Goal: Transaction & Acquisition: Purchase product/service

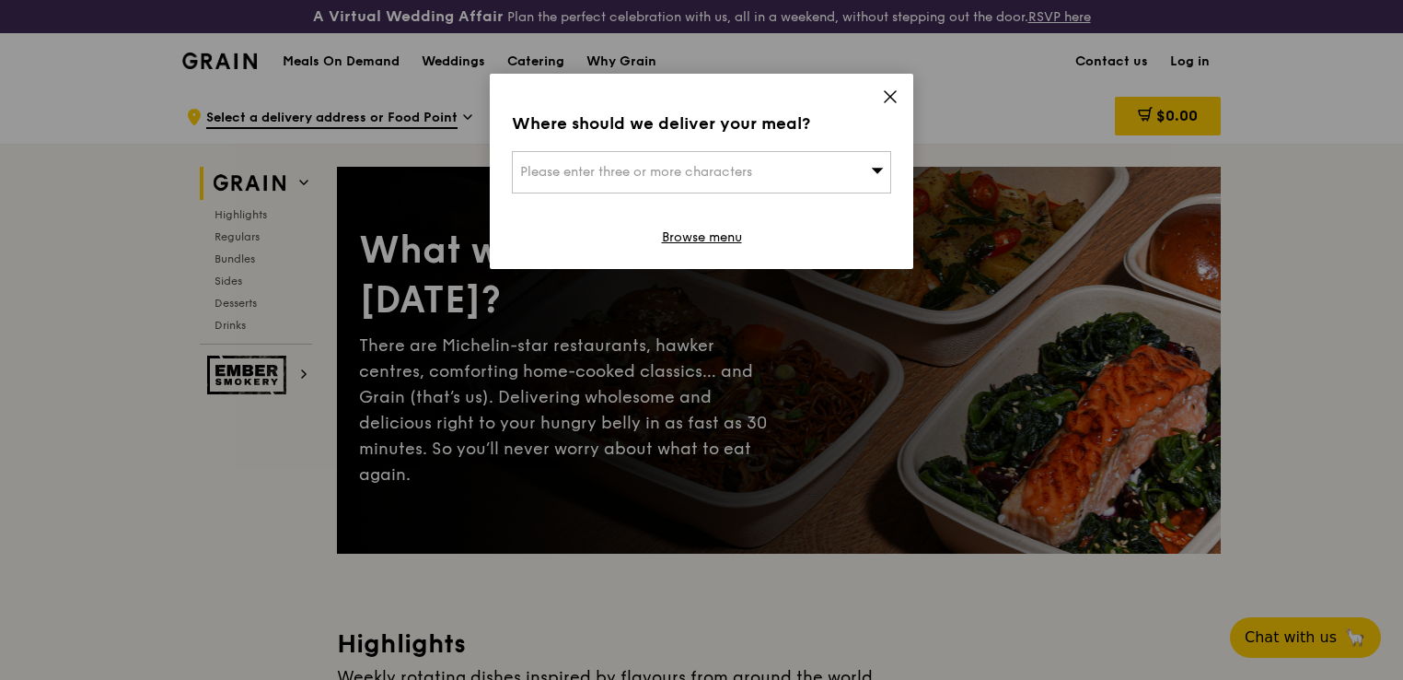
click at [900, 96] on div "Where should we deliver your meal? Please enter three or more characters Browse…" at bounding box center [702, 171] width 424 height 195
click at [709, 241] on link "Browse menu" at bounding box center [702, 237] width 80 height 18
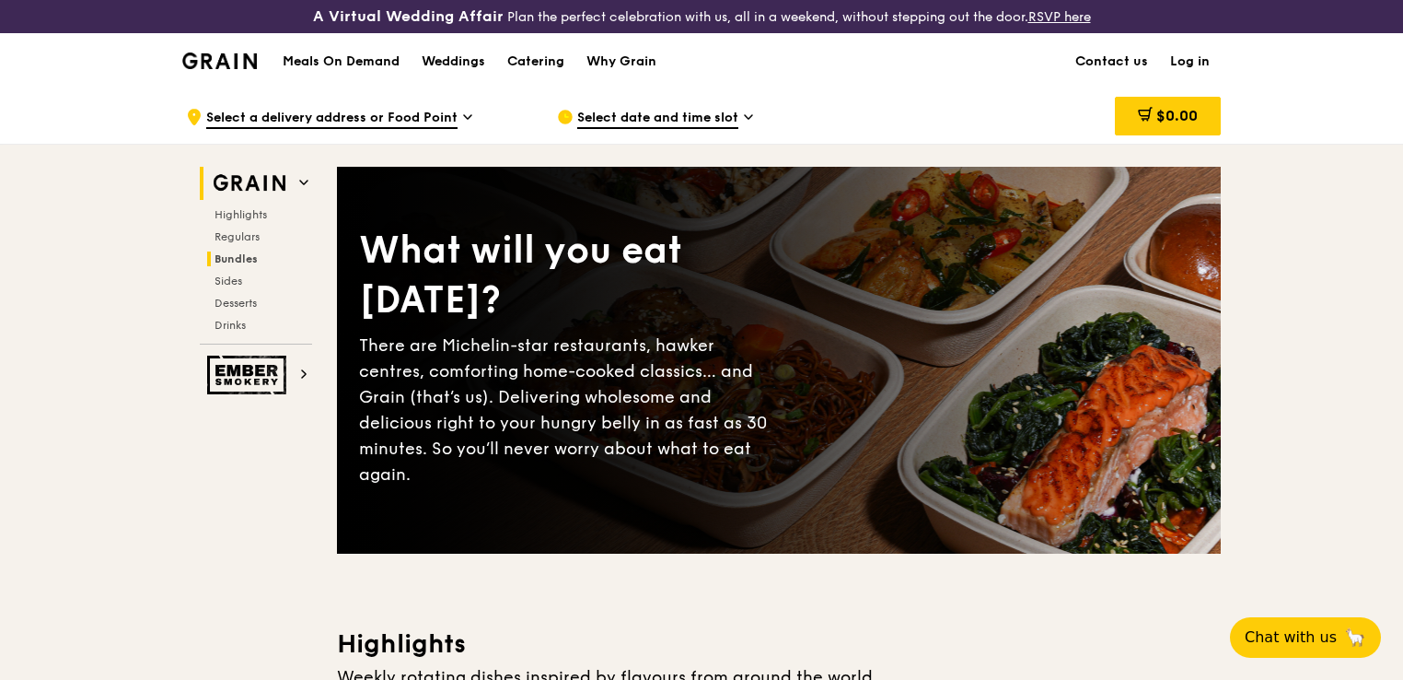
click at [239, 256] on span "Bundles" at bounding box center [236, 258] width 43 height 13
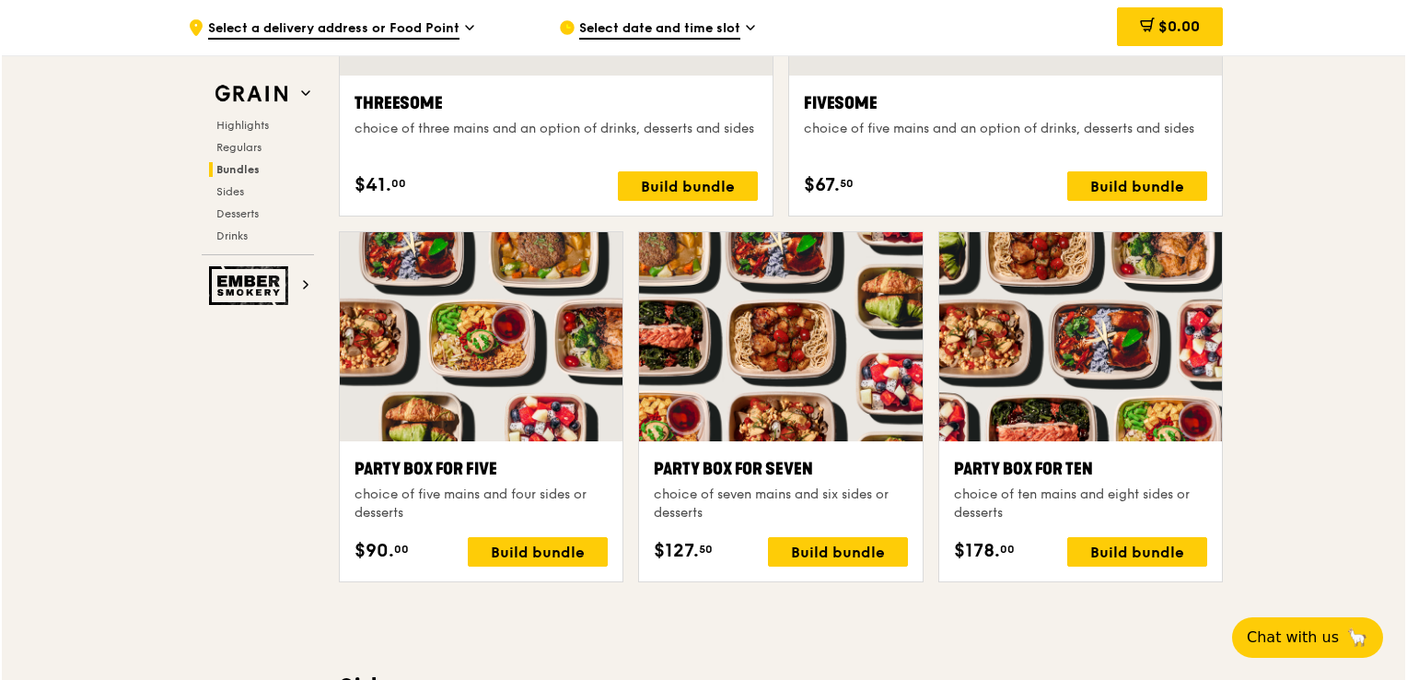
scroll to position [3540, 0]
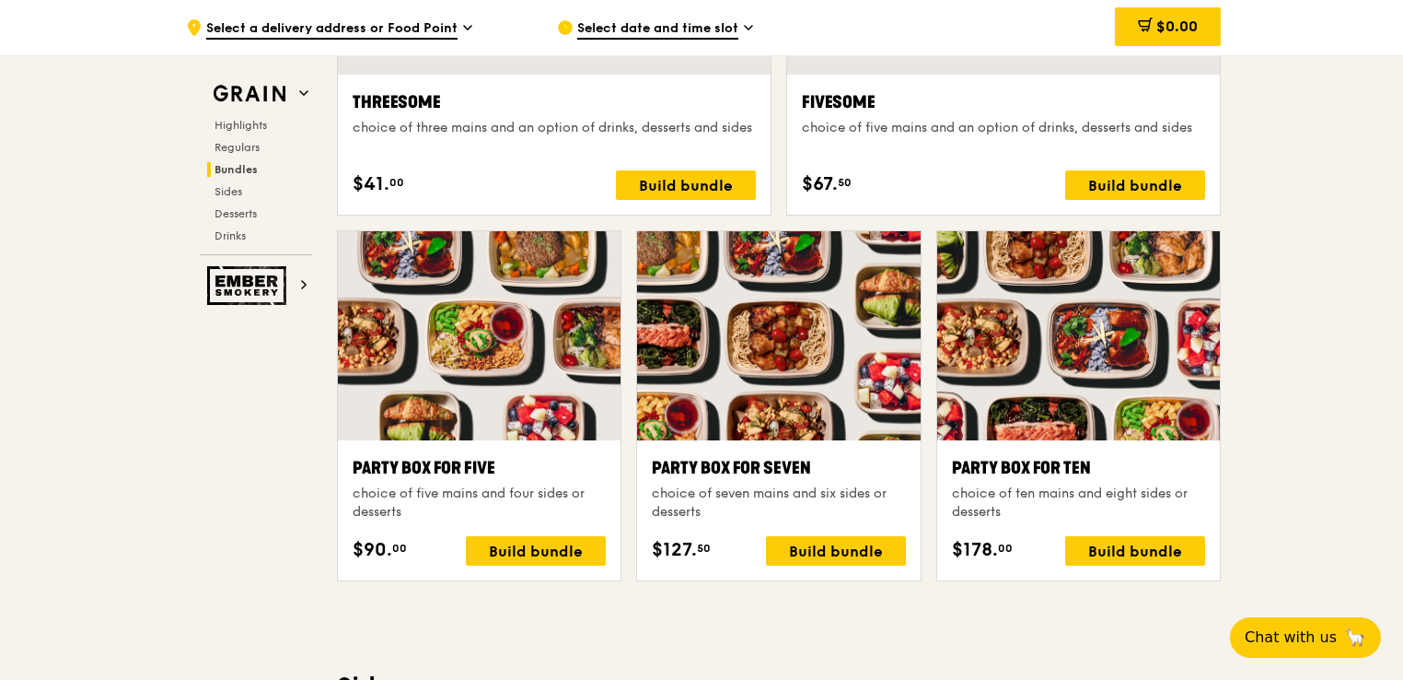
click at [797, 347] on div at bounding box center [778, 335] width 283 height 209
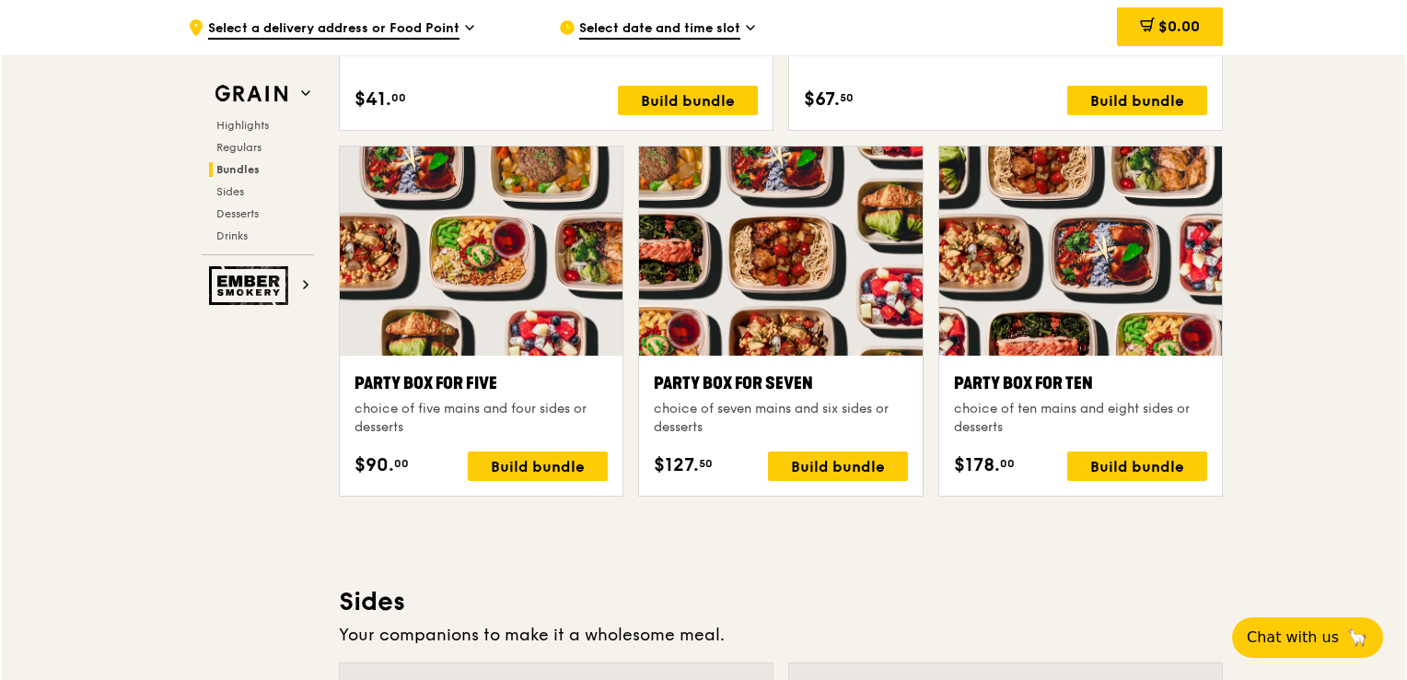
scroll to position [3632, 0]
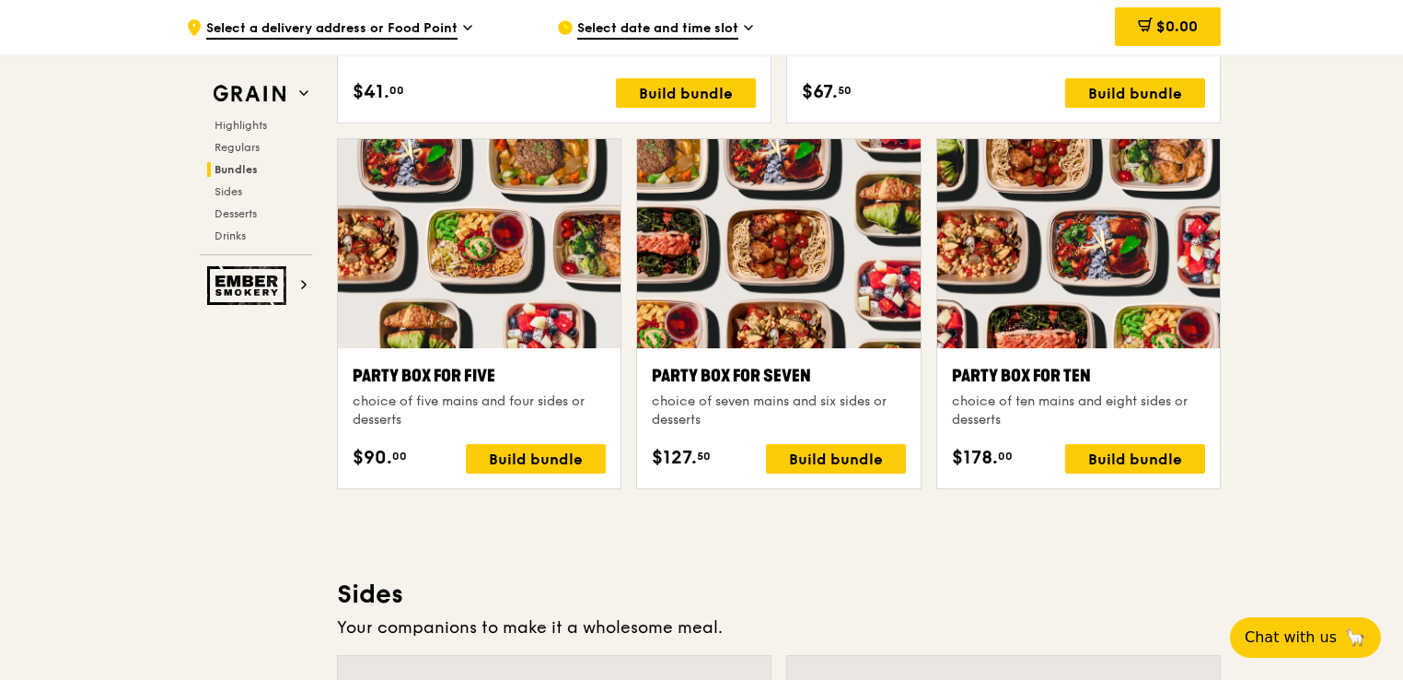
click at [738, 342] on div at bounding box center [778, 243] width 283 height 209
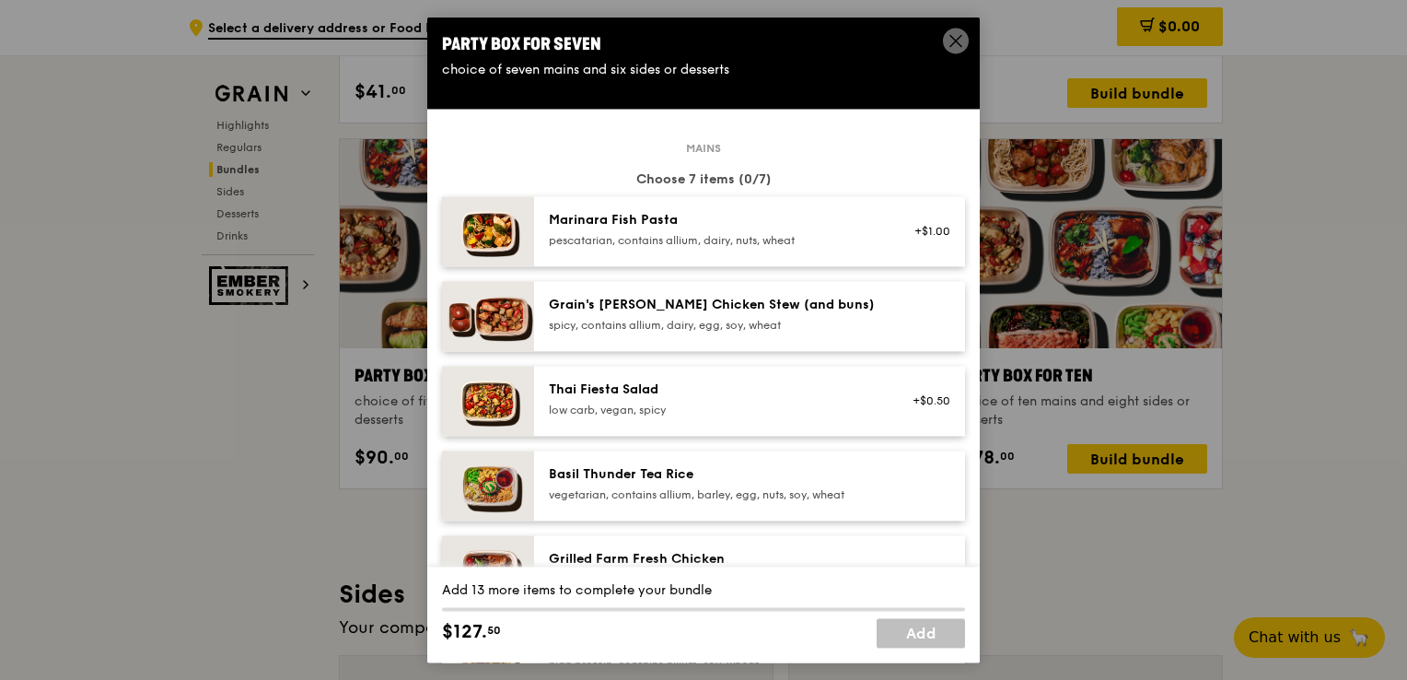
click at [495, 234] on img at bounding box center [488, 231] width 92 height 70
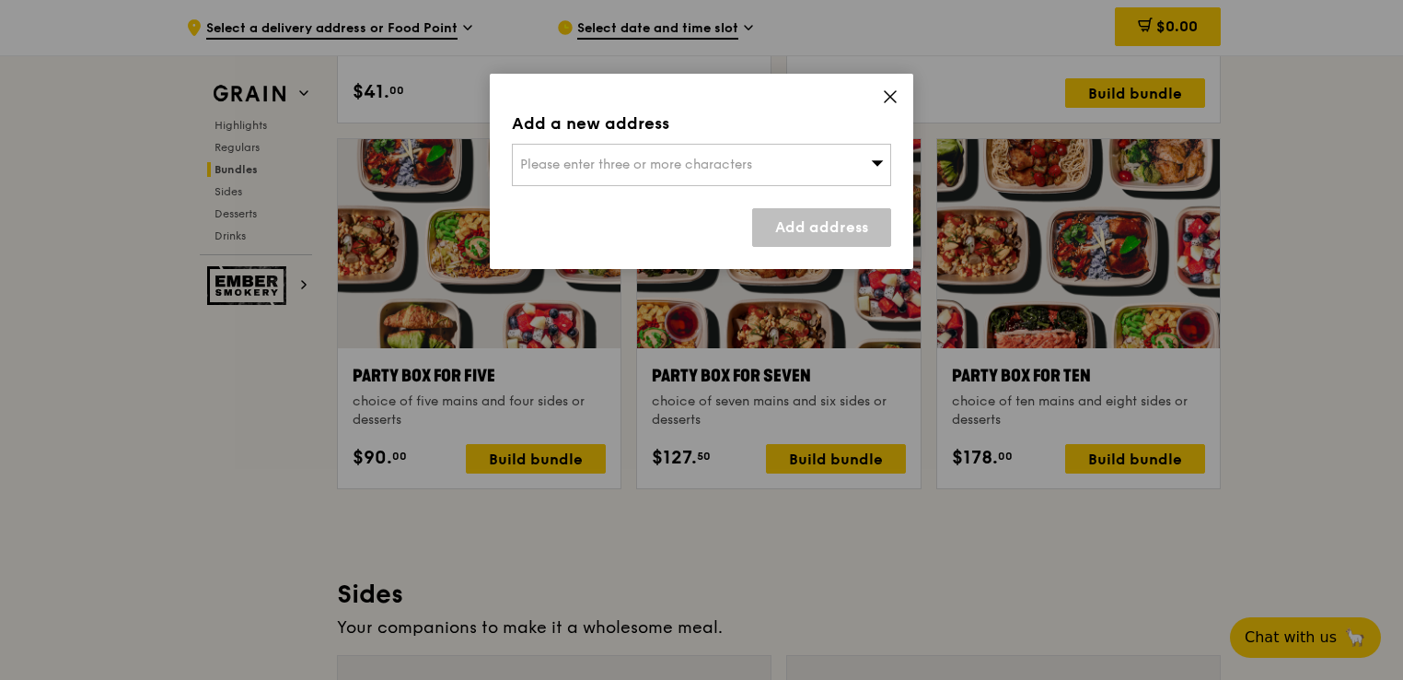
click at [895, 93] on icon at bounding box center [890, 96] width 17 height 17
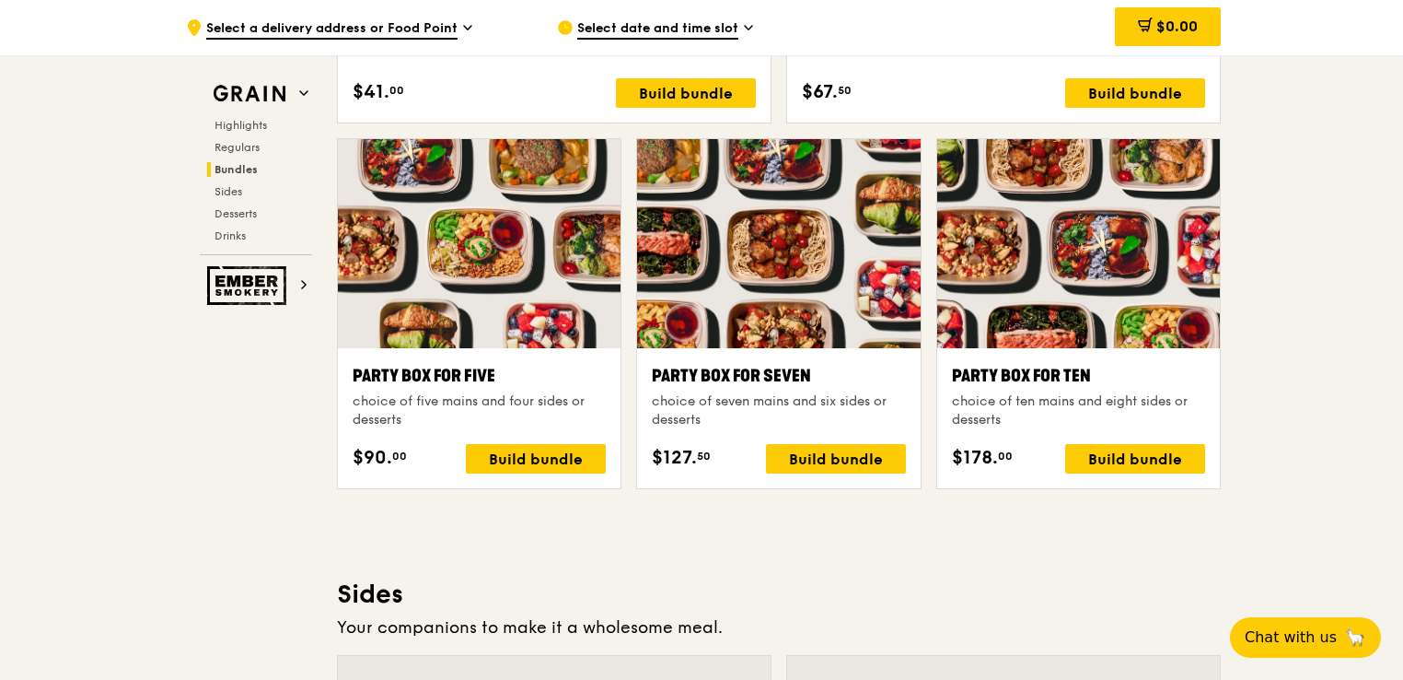
click at [777, 260] on div at bounding box center [778, 243] width 283 height 209
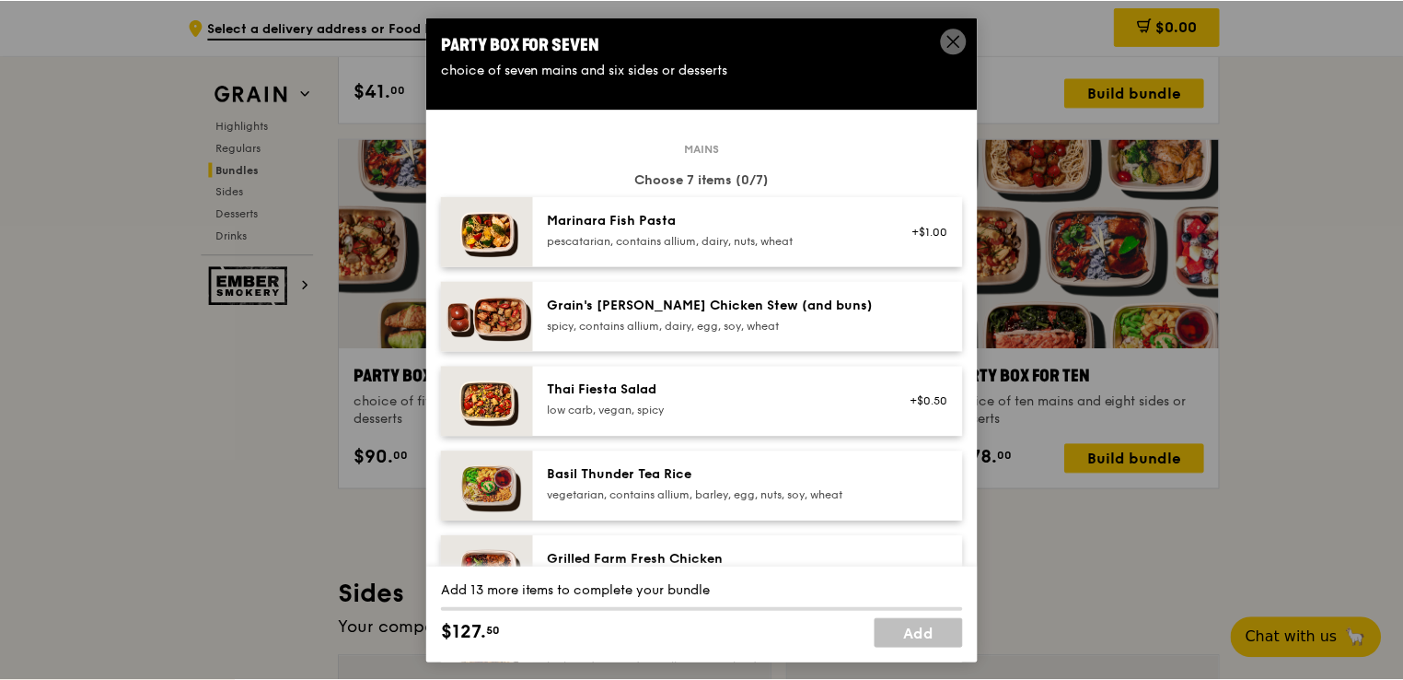
scroll to position [92, 0]
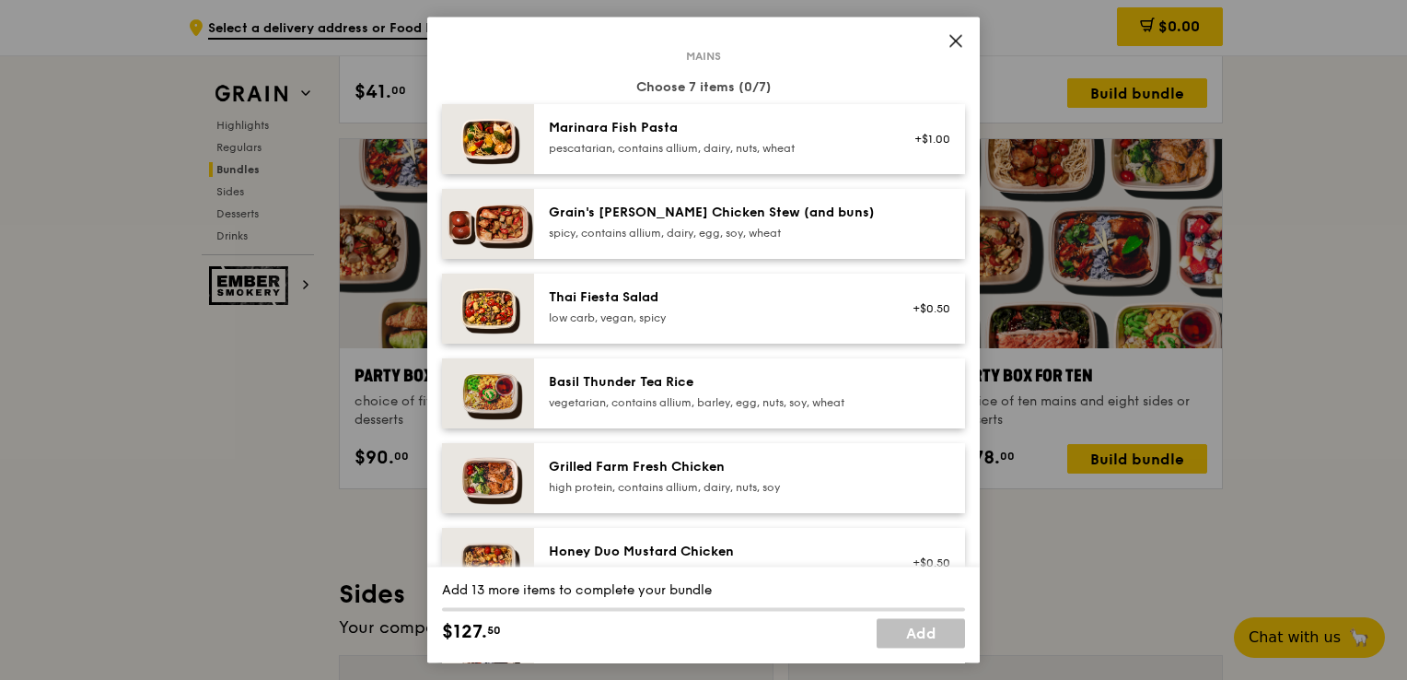
click at [956, 42] on icon at bounding box center [956, 40] width 17 height 17
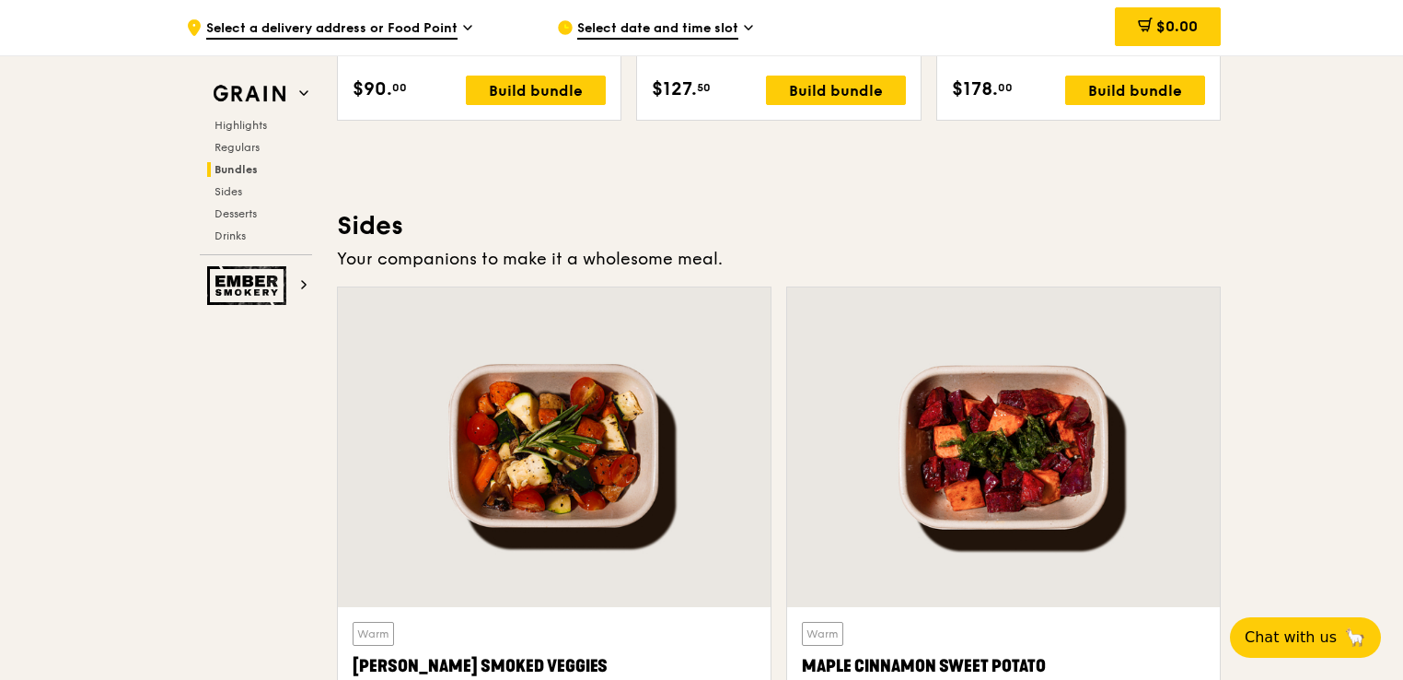
scroll to position [3632, 0]
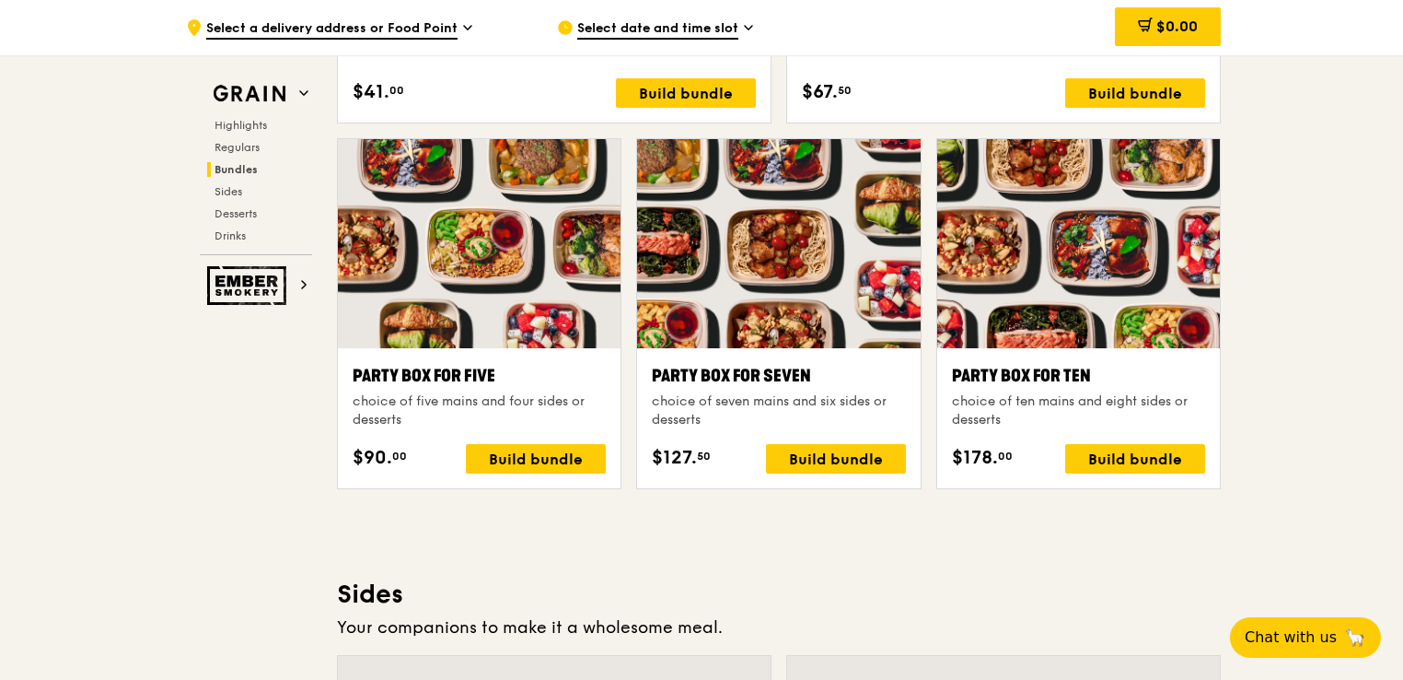
click at [788, 287] on div at bounding box center [778, 243] width 283 height 209
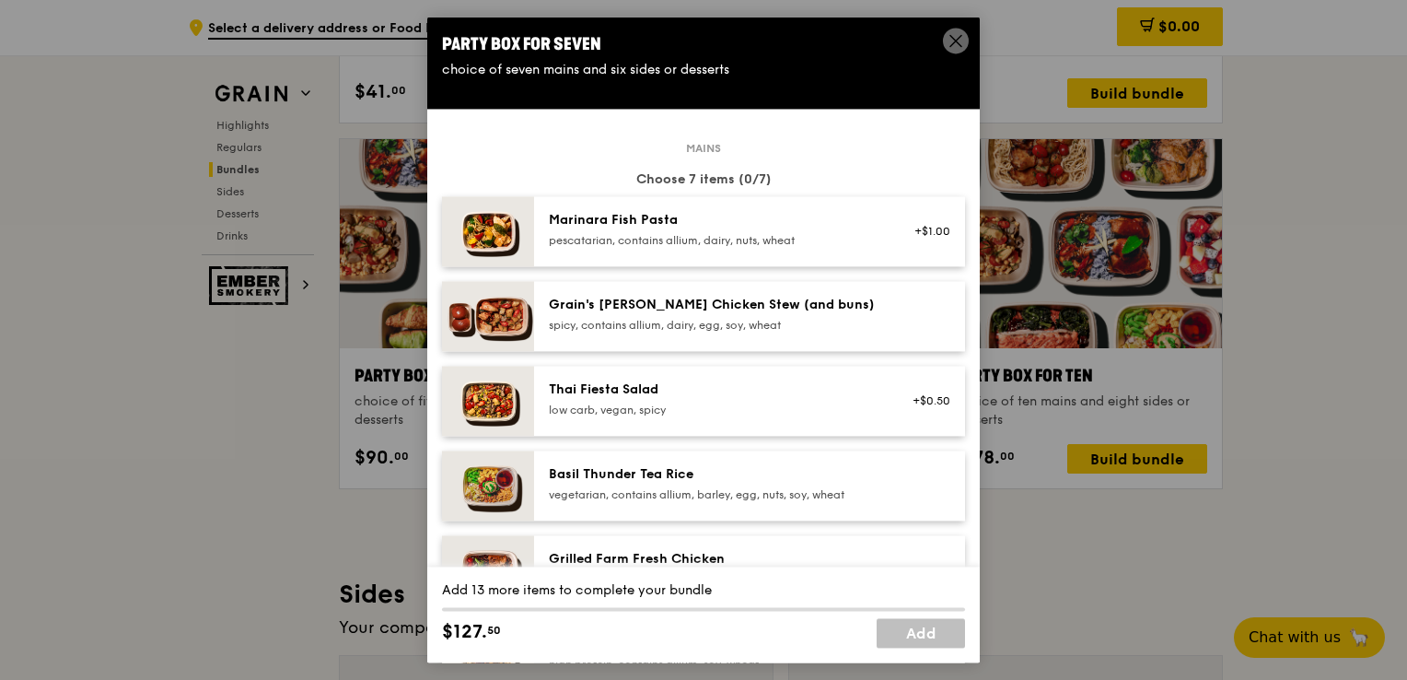
click at [958, 35] on icon at bounding box center [956, 40] width 17 height 17
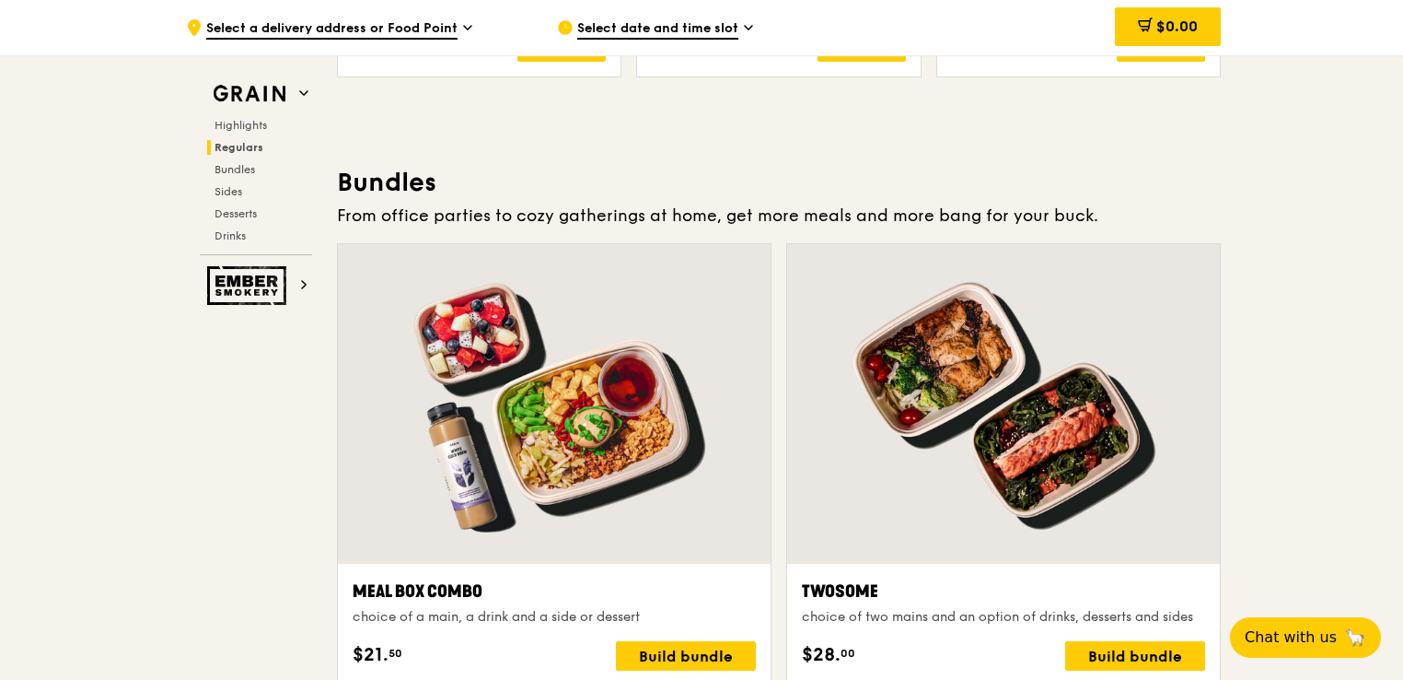
scroll to position [2343, 0]
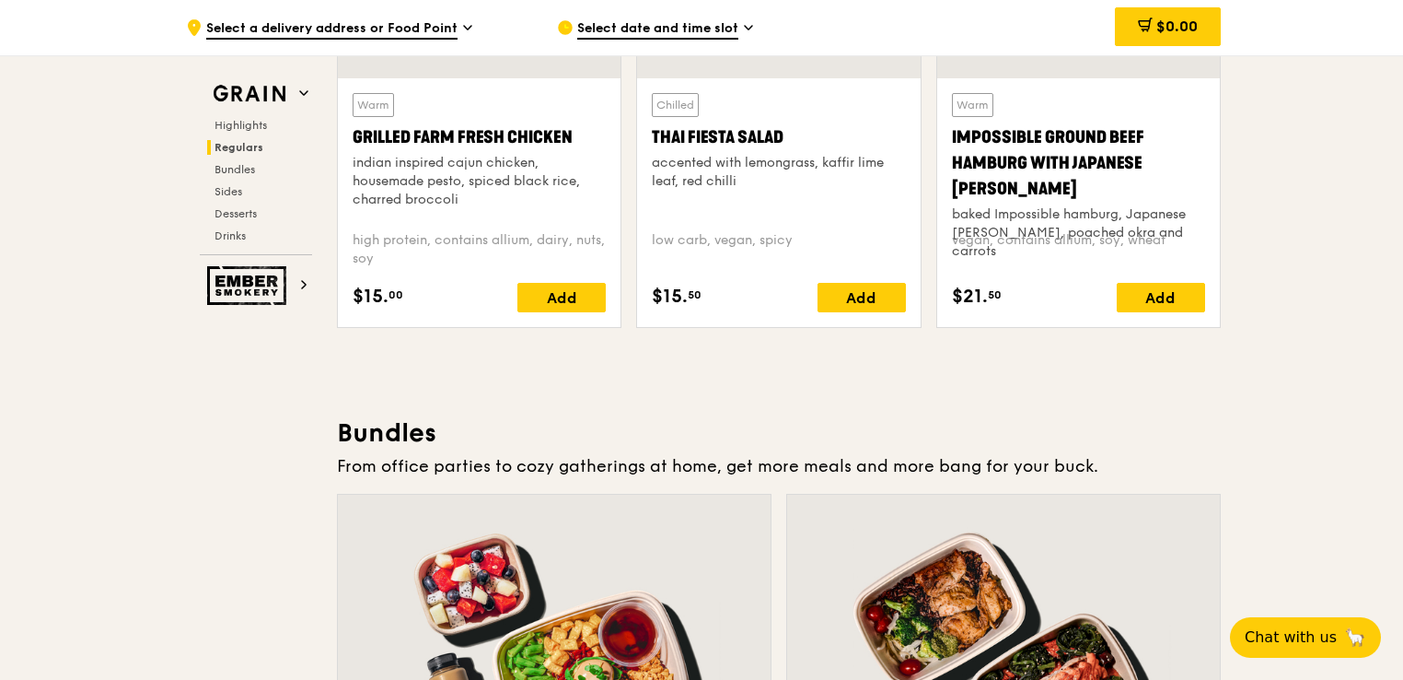
click at [588, 32] on span "Select date and time slot" at bounding box center [657, 29] width 161 height 20
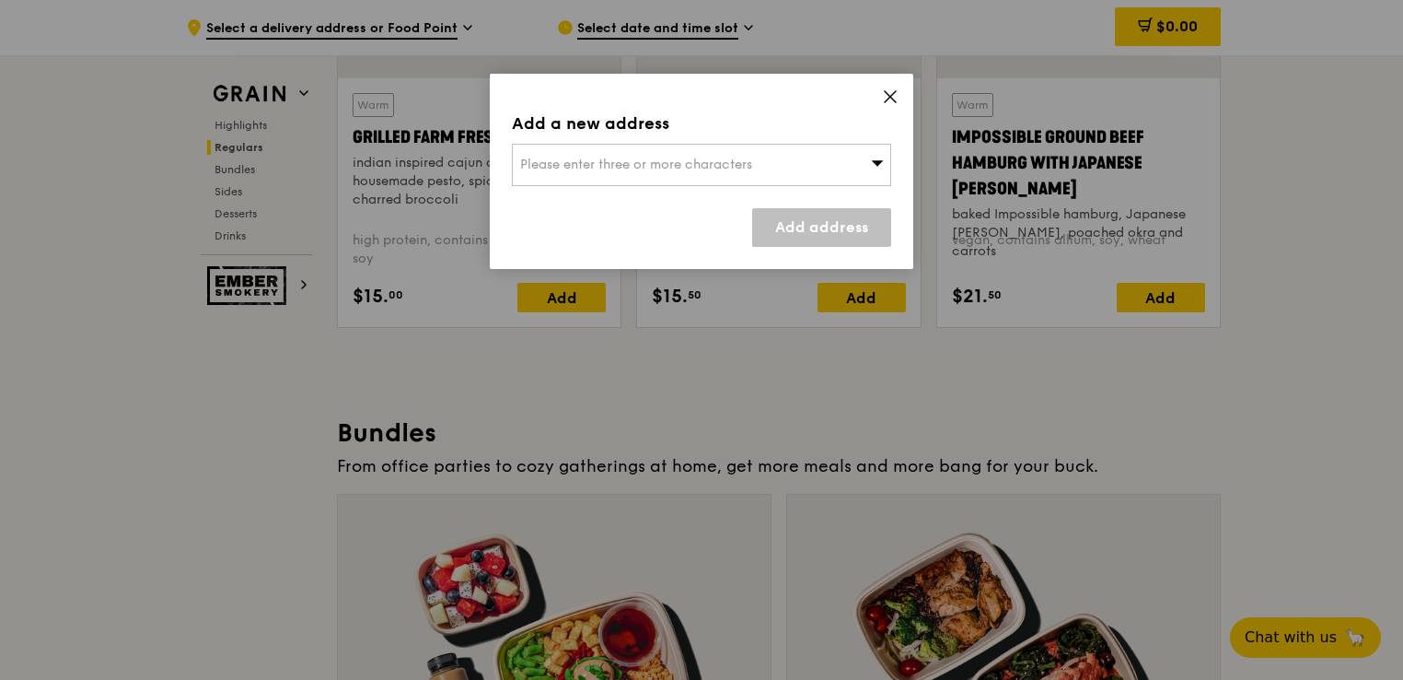
click at [878, 168] on icon at bounding box center [877, 163] width 13 height 14
click at [662, 194] on li "Please enter 3 or more characters" at bounding box center [702, 201] width 378 height 33
click at [660, 165] on input "search" at bounding box center [702, 165] width 378 height 41
click at [895, 87] on div "Add a new address Please enter three or more characters Please enter 3 or more …" at bounding box center [702, 171] width 424 height 195
click at [903, 90] on div "Add a new address Please enter three or more characters Add address" at bounding box center [702, 171] width 424 height 195
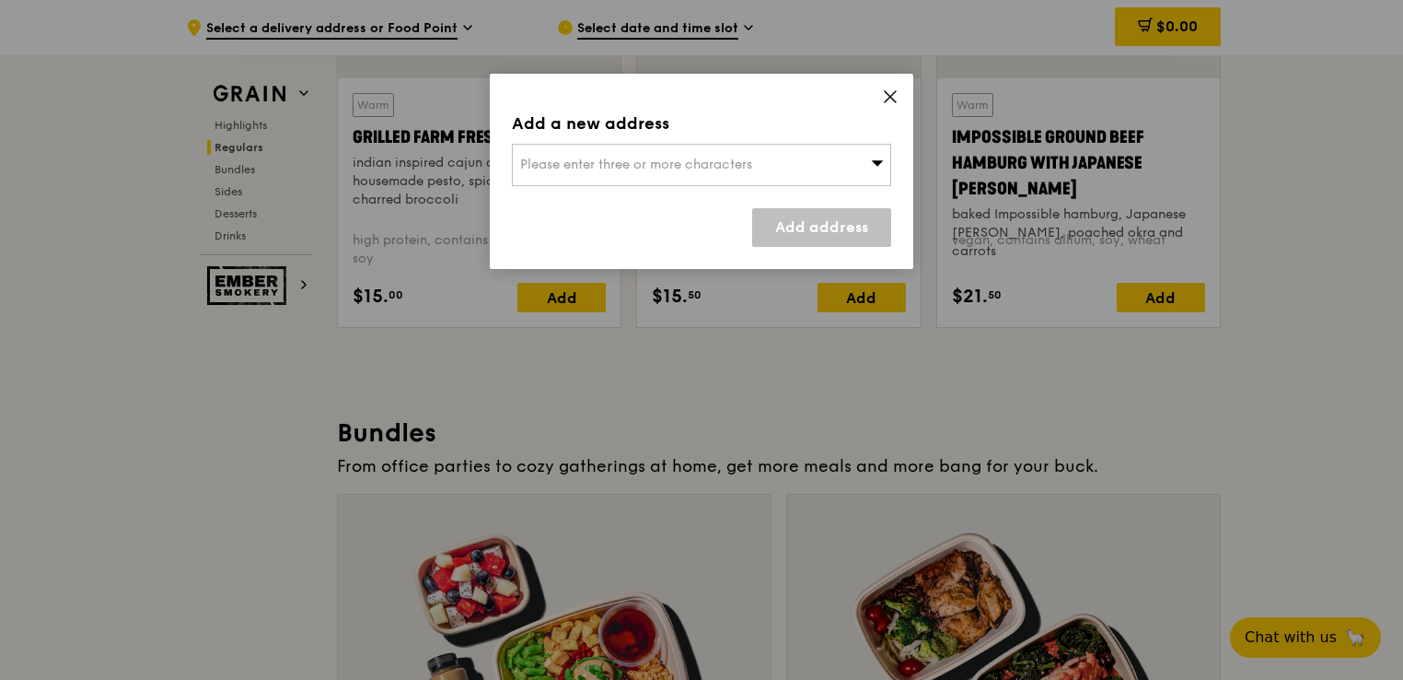
click at [892, 89] on icon at bounding box center [890, 96] width 17 height 17
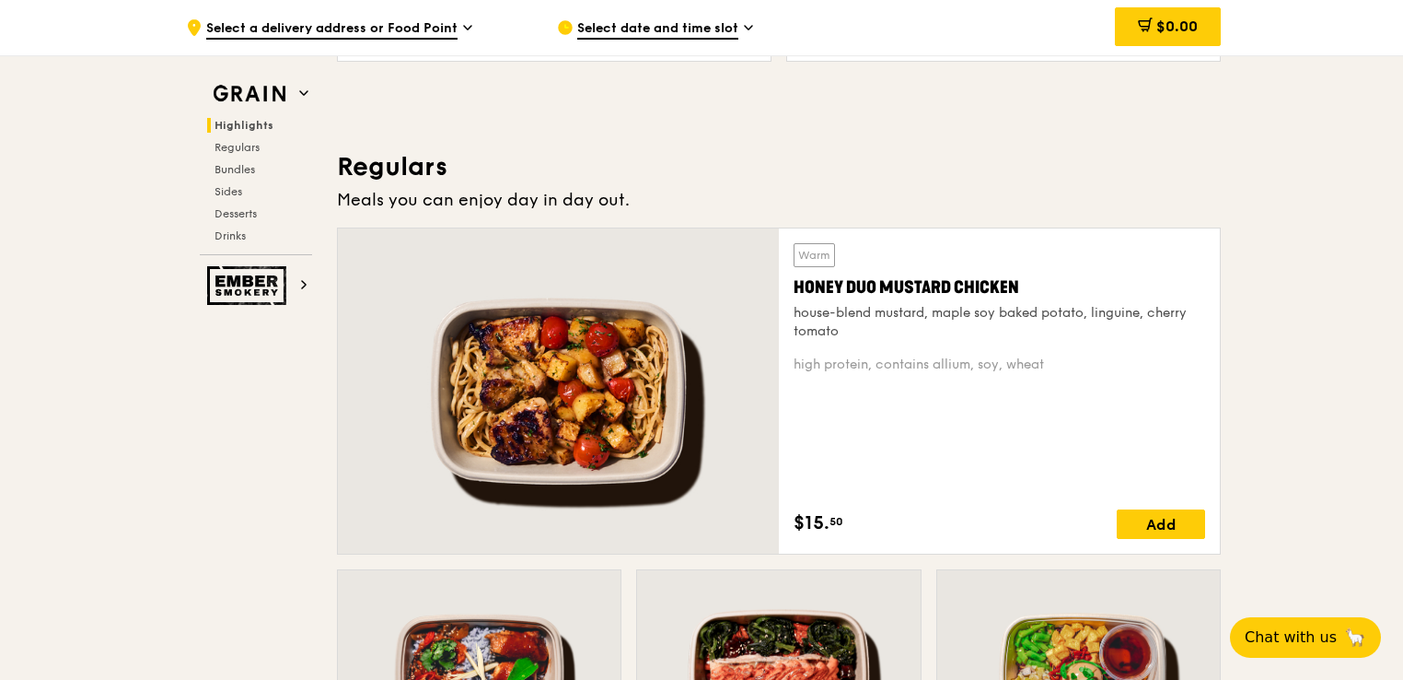
scroll to position [1146, 0]
